Goal: Complete application form

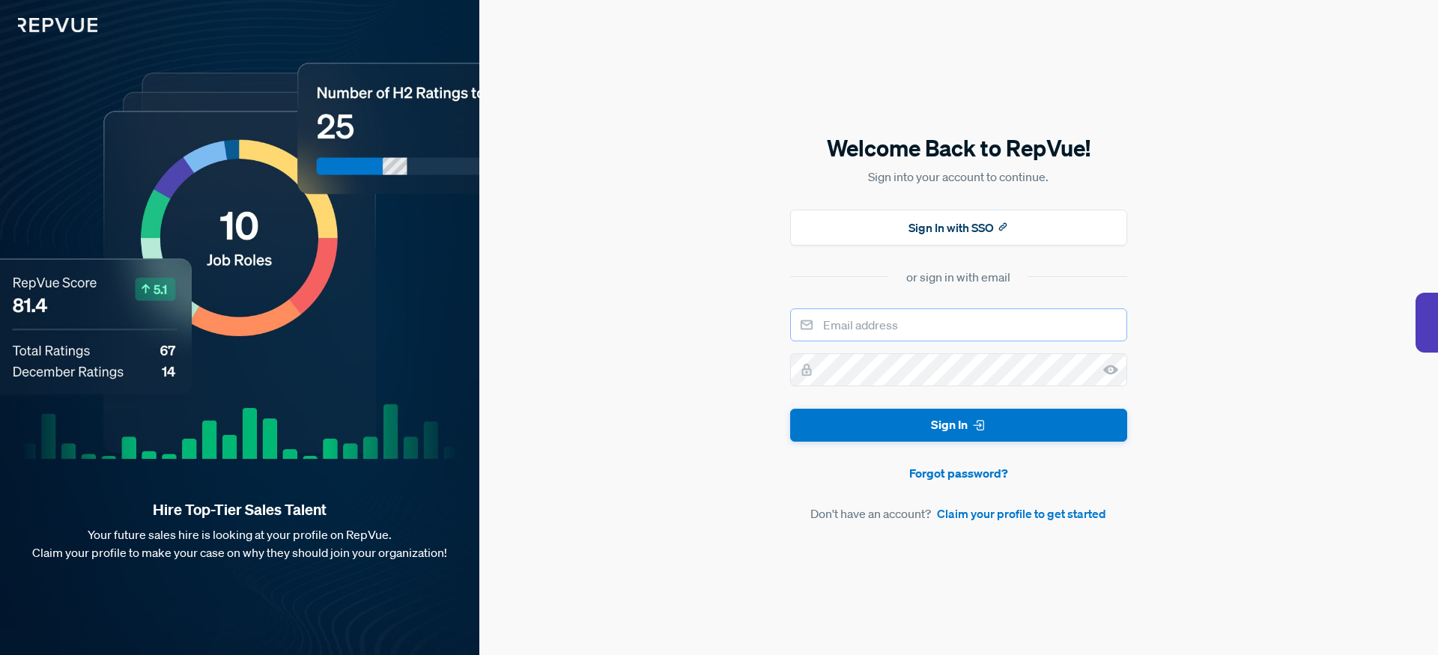
click at [858, 320] on input "email" at bounding box center [958, 324] width 337 height 33
type input "a"
type input "[EMAIL_ADDRESS][DOMAIN_NAME]"
click at [994, 517] on link "Claim your profile to get started" at bounding box center [1021, 514] width 169 height 18
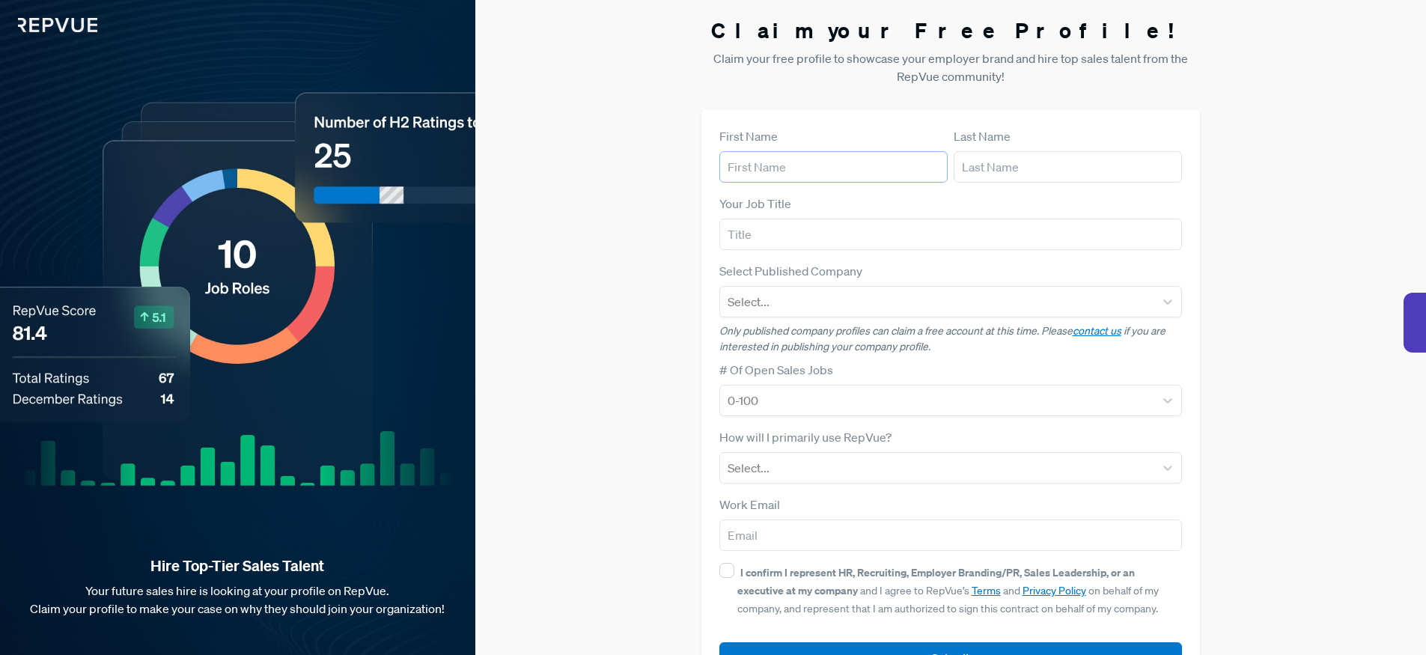
click at [816, 172] on input "text" at bounding box center [834, 166] width 228 height 31
type input "[PERSON_NAME]"
type input "Senior Account Executive"
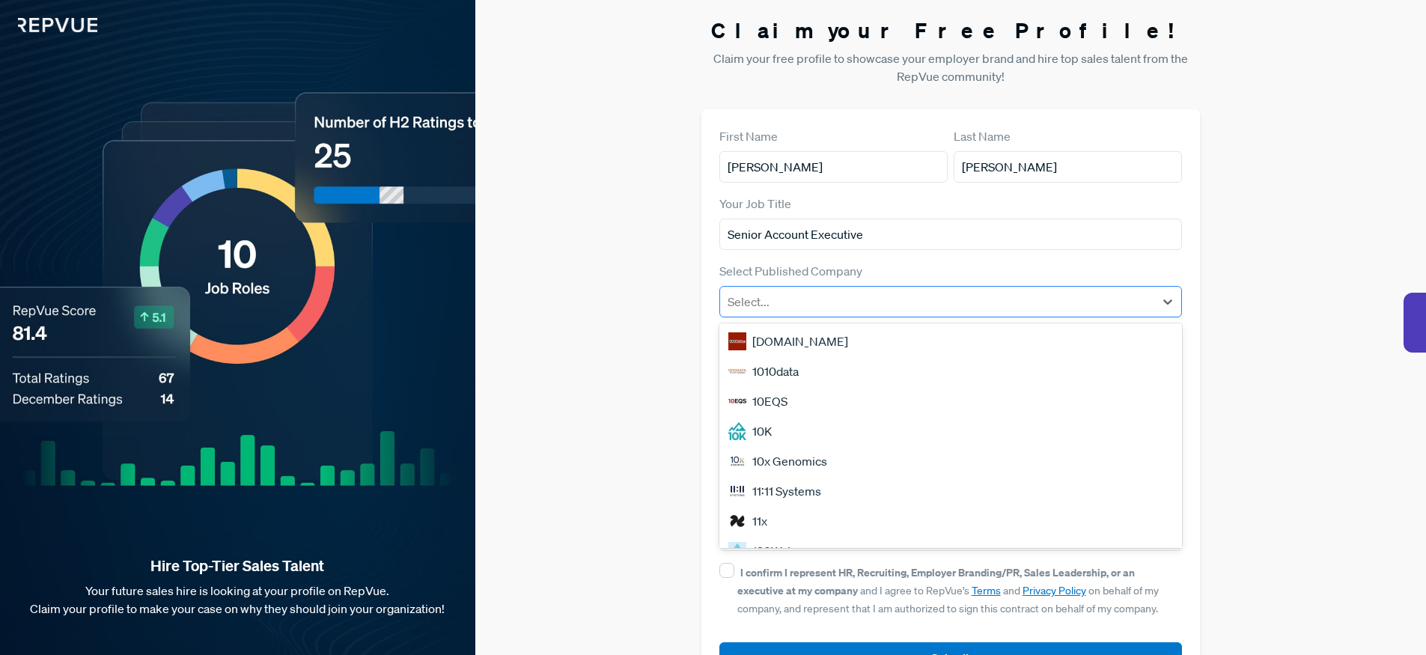
click at [795, 306] on div at bounding box center [938, 301] width 420 height 21
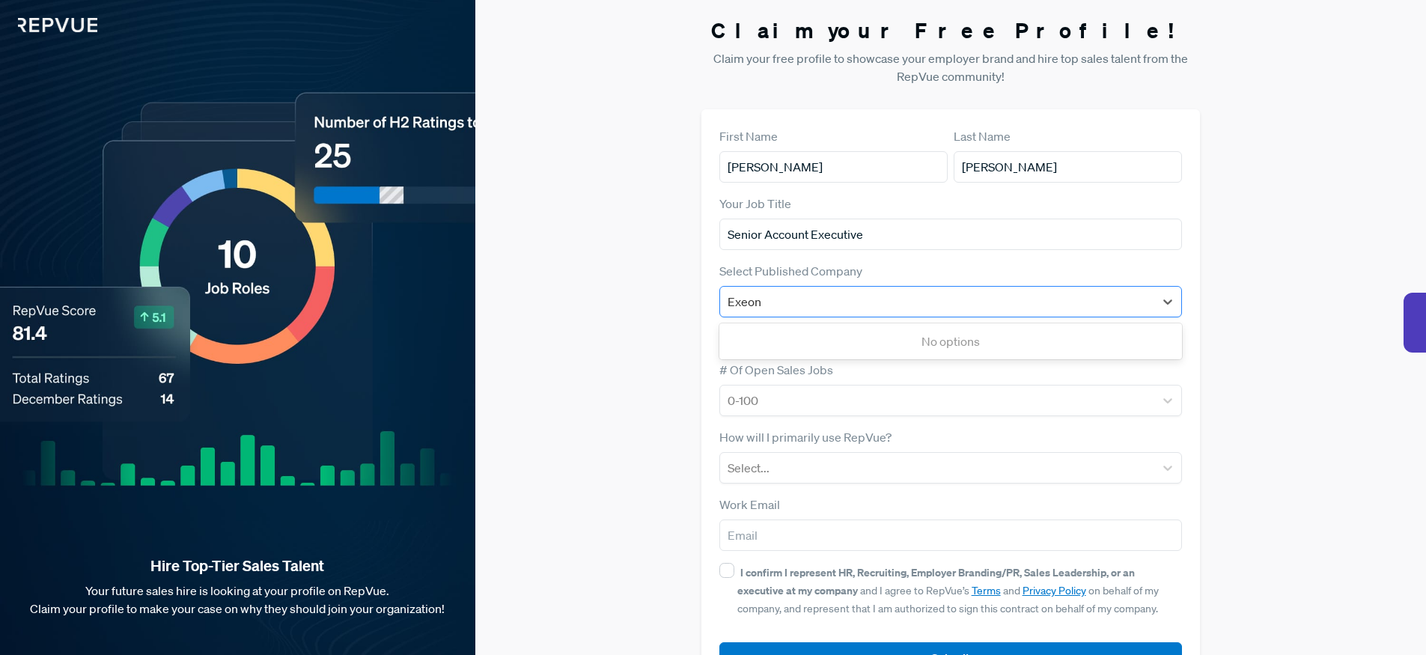
click at [720, 642] on button "Submit" at bounding box center [951, 658] width 463 height 32
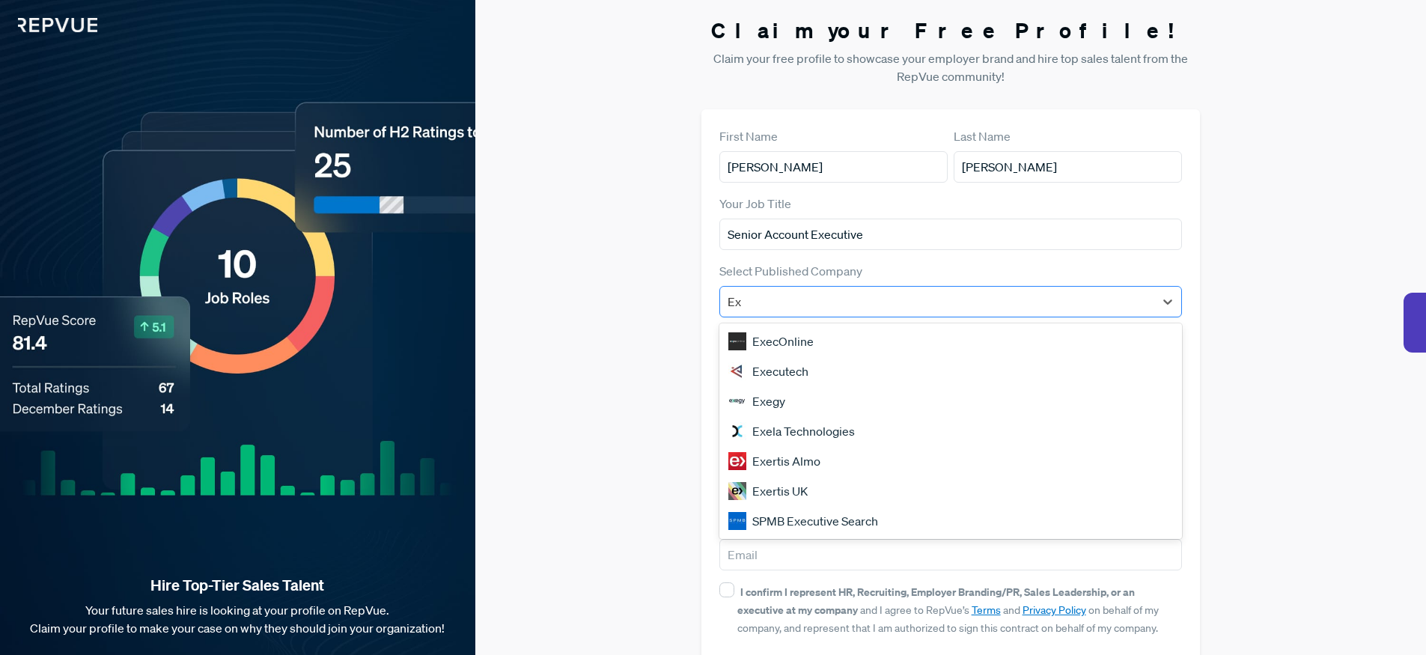
type input "E"
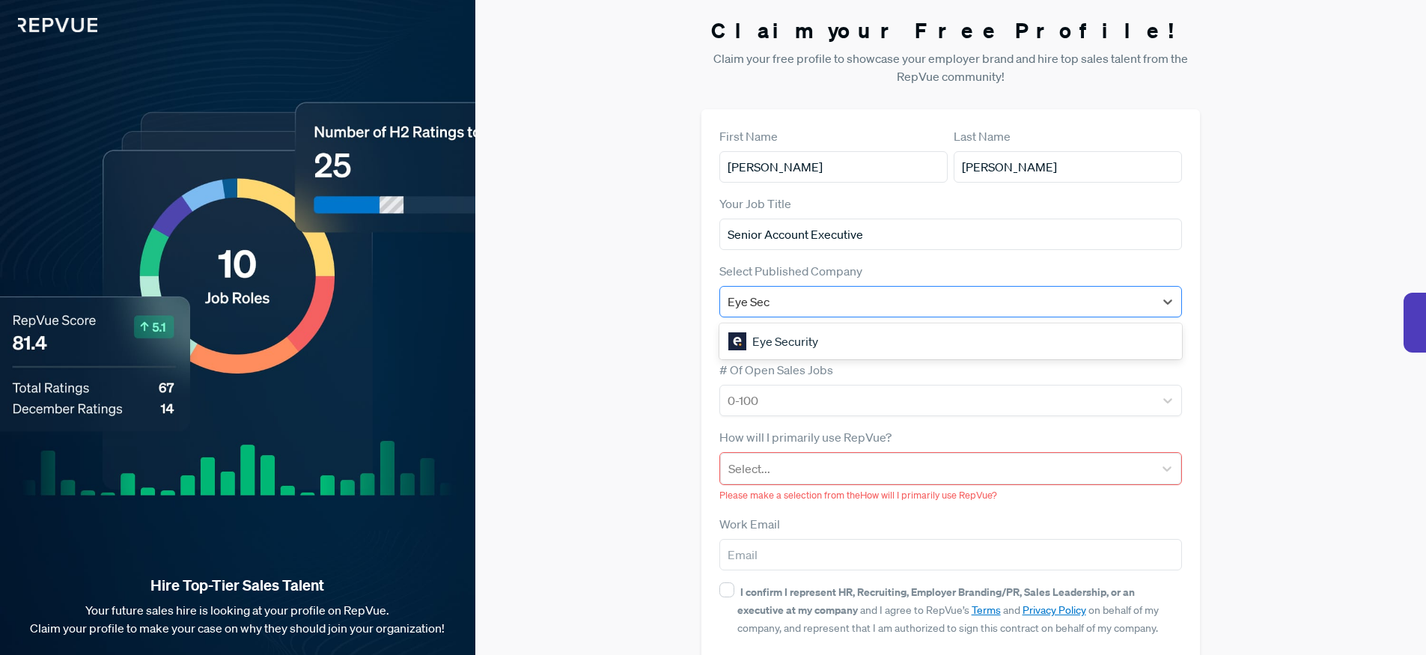
type input "Eye Secu"
click at [796, 336] on div "Eye Security" at bounding box center [951, 341] width 463 height 30
click at [818, 404] on div at bounding box center [938, 400] width 420 height 21
click at [809, 469] on div at bounding box center [938, 468] width 419 height 21
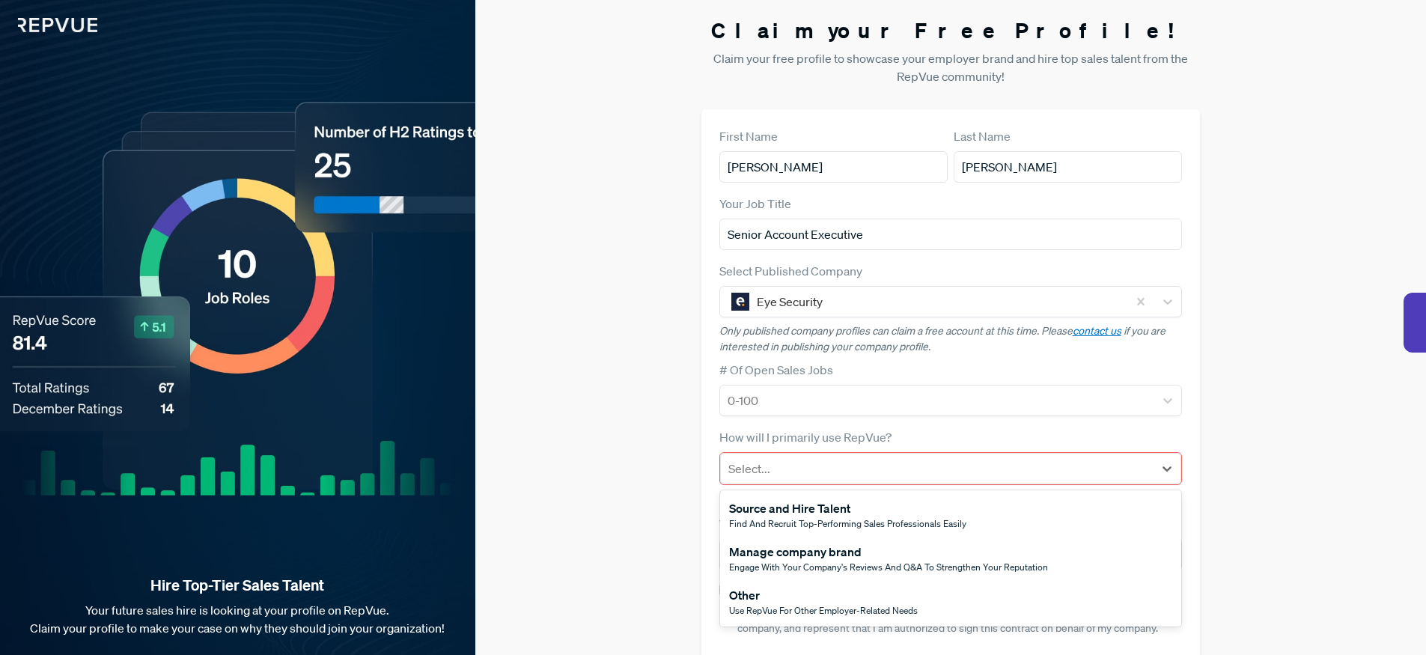
click at [785, 606] on span "Use RepVue for other employer-related needs" at bounding box center [823, 610] width 189 height 13
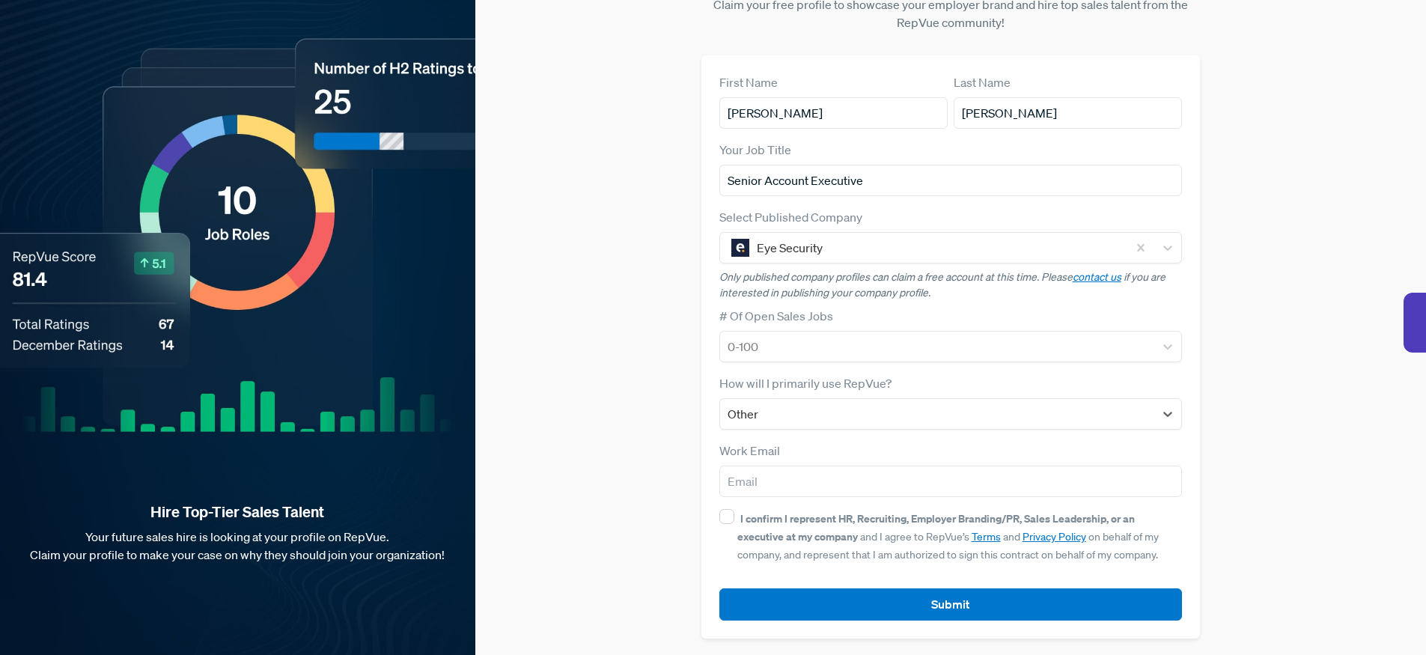
scroll to position [55, 0]
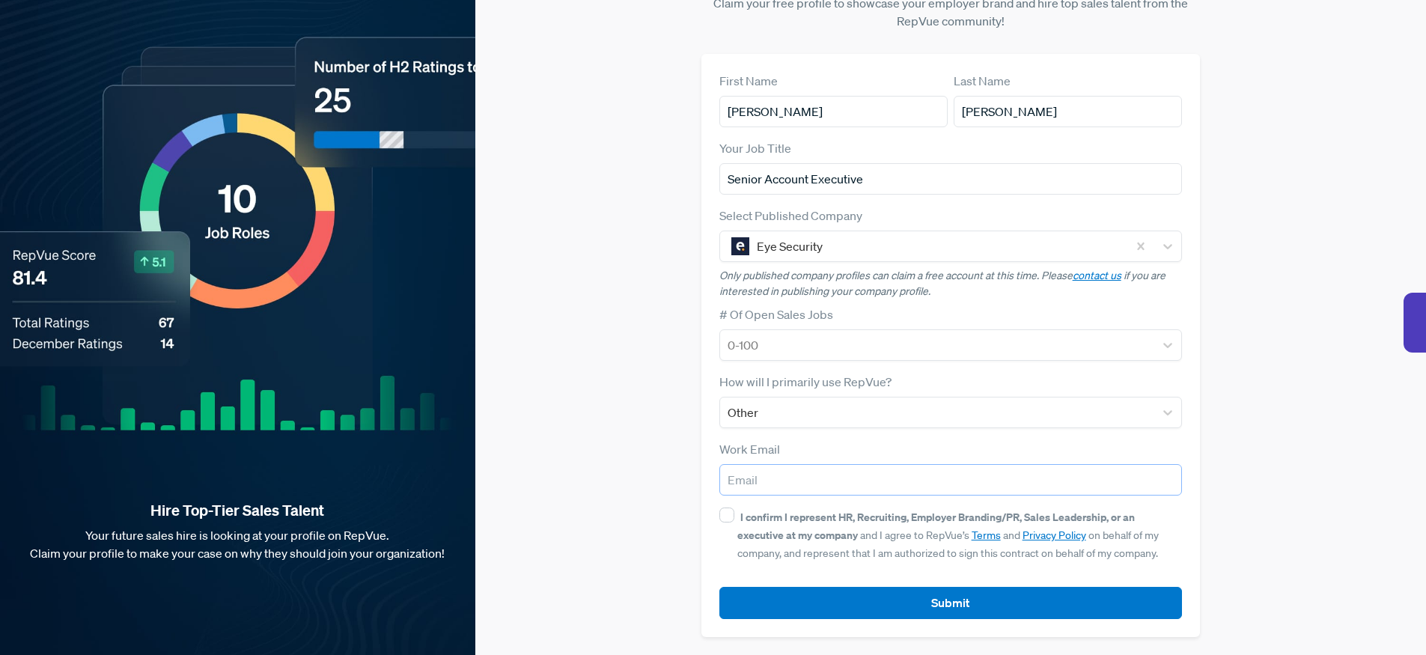
click at [796, 490] on input "email" at bounding box center [951, 479] width 463 height 31
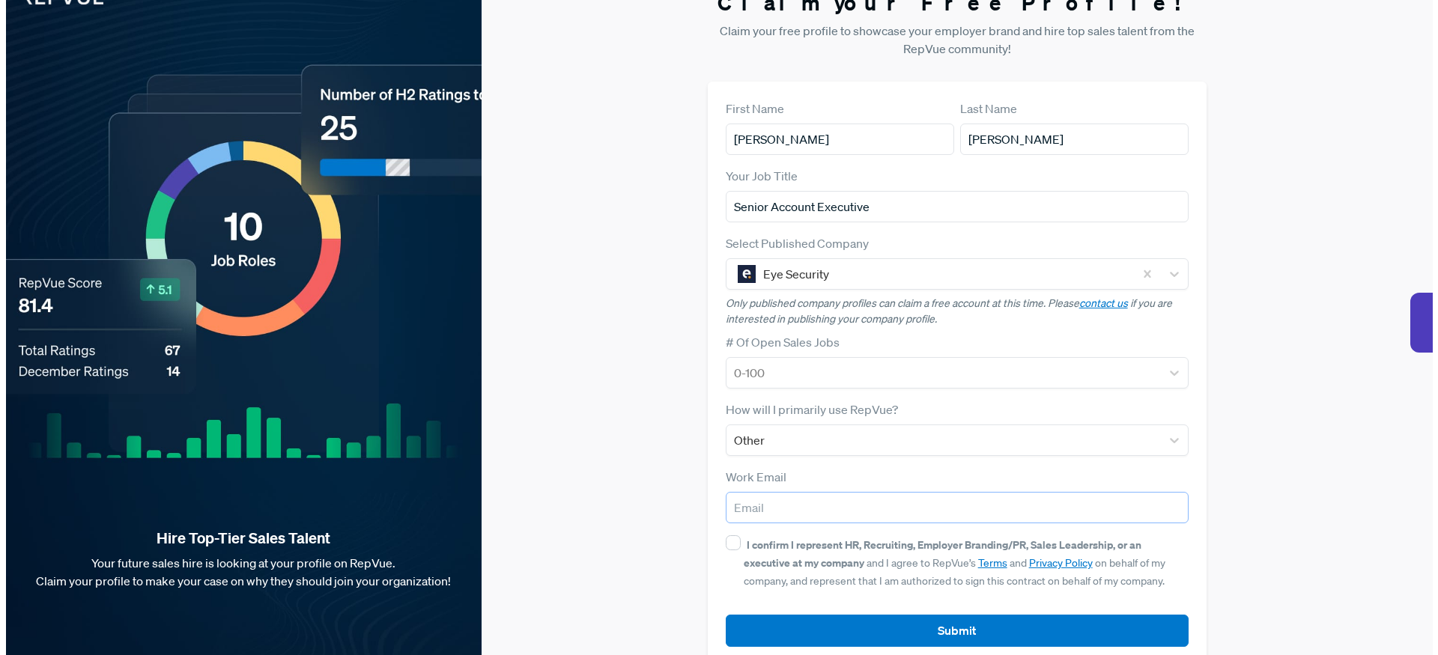
scroll to position [0, 0]
